Goal: Task Accomplishment & Management: Use online tool/utility

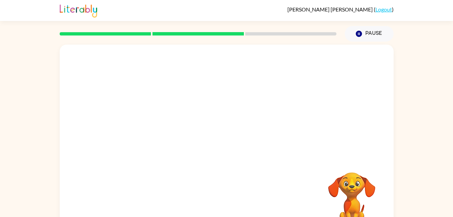
scroll to position [21, 0]
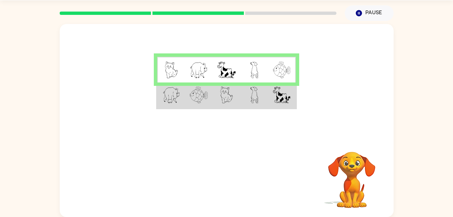
click at [213, 112] on div at bounding box center [227, 80] width 334 height 113
click at [219, 83] on td at bounding box center [227, 95] width 28 height 26
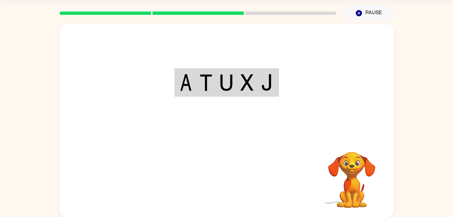
click at [64, 193] on div "Your browser must support playing .mp4 files to use Literably. Please try using…" at bounding box center [227, 120] width 334 height 193
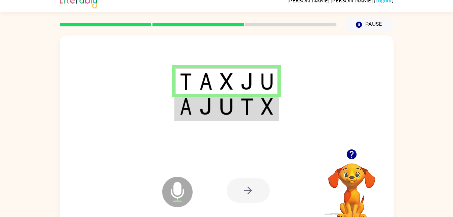
scroll to position [0, 0]
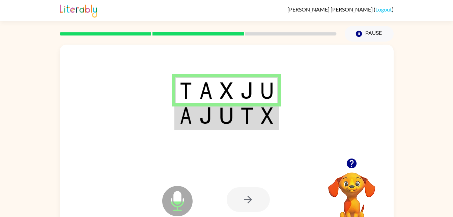
click at [210, 128] on td at bounding box center [206, 116] width 21 height 26
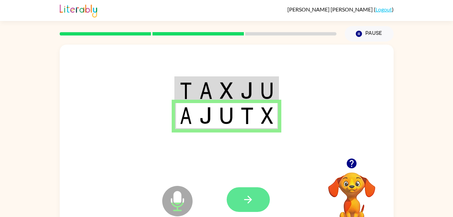
click at [252, 191] on button "button" at bounding box center [248, 199] width 43 height 25
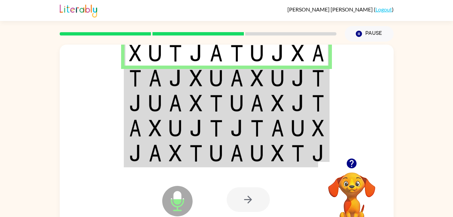
click at [152, 73] on img at bounding box center [155, 78] width 13 height 17
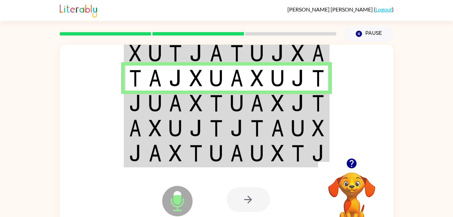
click at [191, 128] on img at bounding box center [196, 127] width 13 height 17
click at [194, 100] on img at bounding box center [196, 102] width 13 height 17
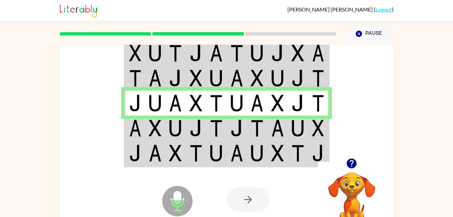
click at [226, 129] on td at bounding box center [216, 127] width 21 height 25
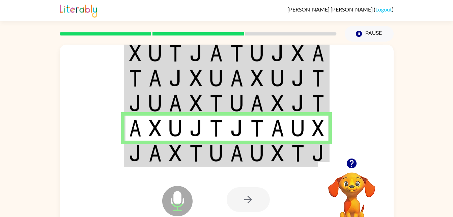
click at [163, 157] on td at bounding box center [155, 153] width 21 height 26
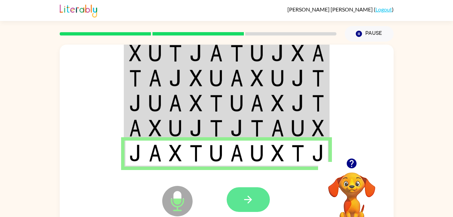
click at [234, 198] on button "button" at bounding box center [248, 199] width 43 height 25
